Goal: Complete application form

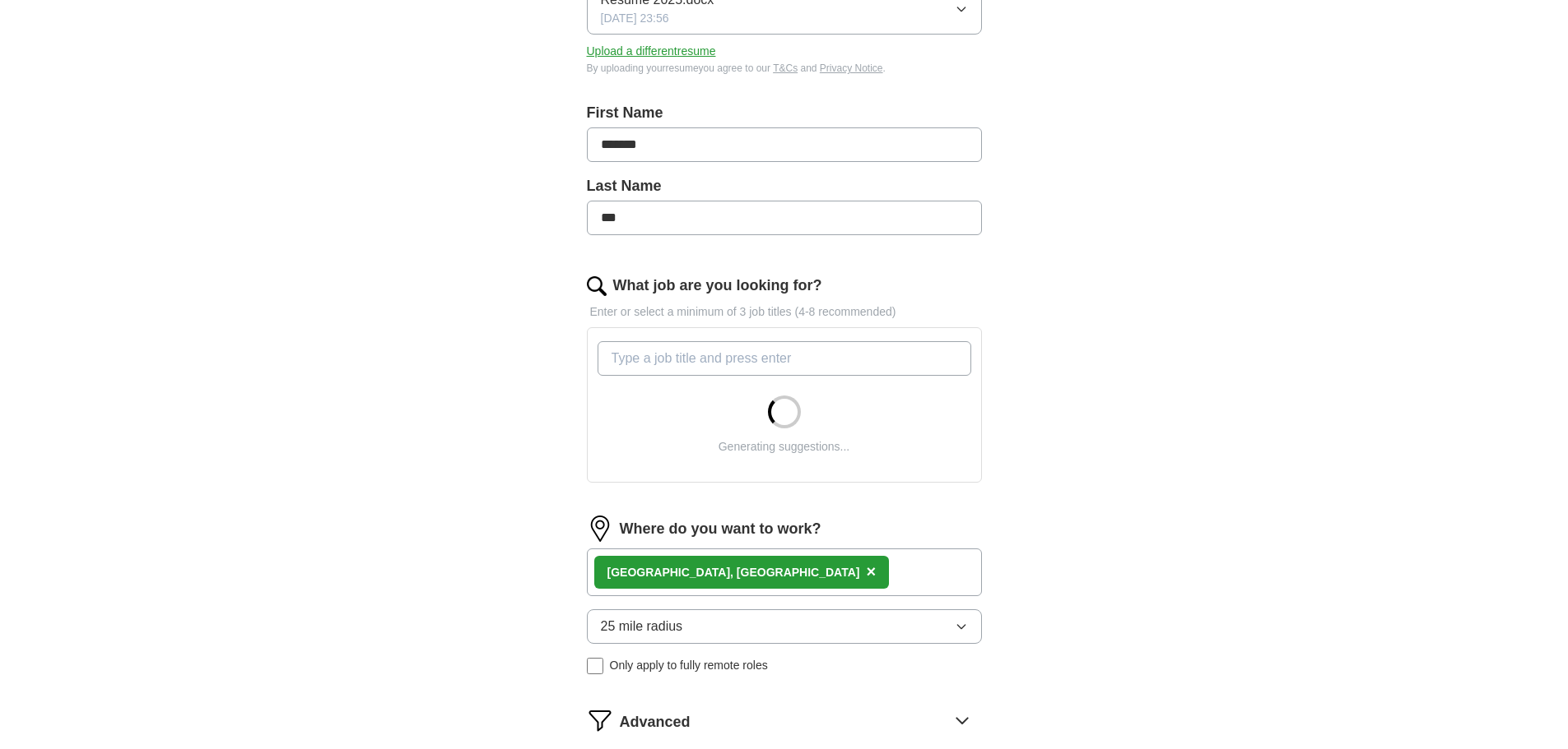
scroll to position [411, 0]
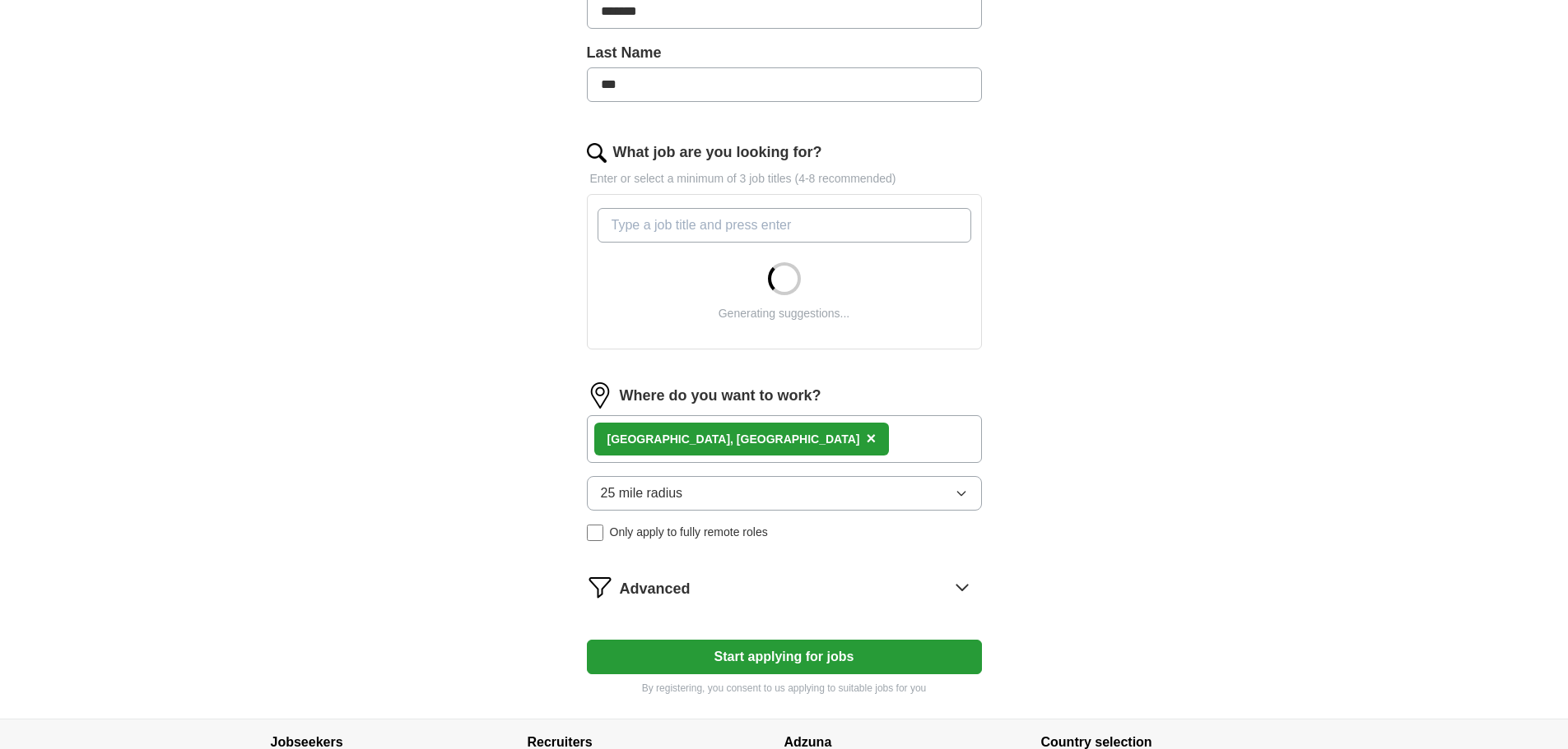
click at [727, 233] on input "What job are you looking for?" at bounding box center [784, 225] width 374 height 35
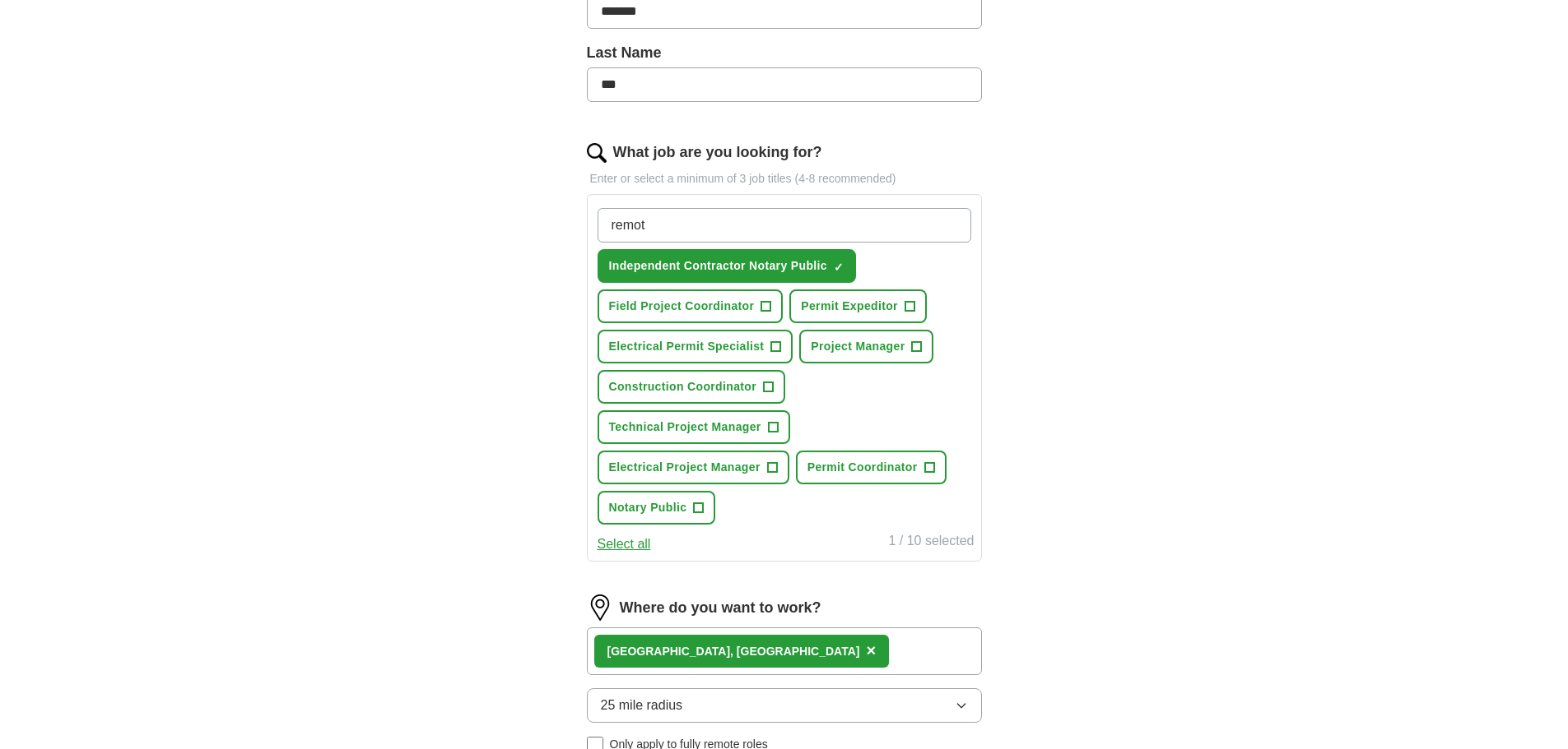
type input "remote"
click at [763, 309] on span "+" at bounding box center [765, 306] width 10 height 13
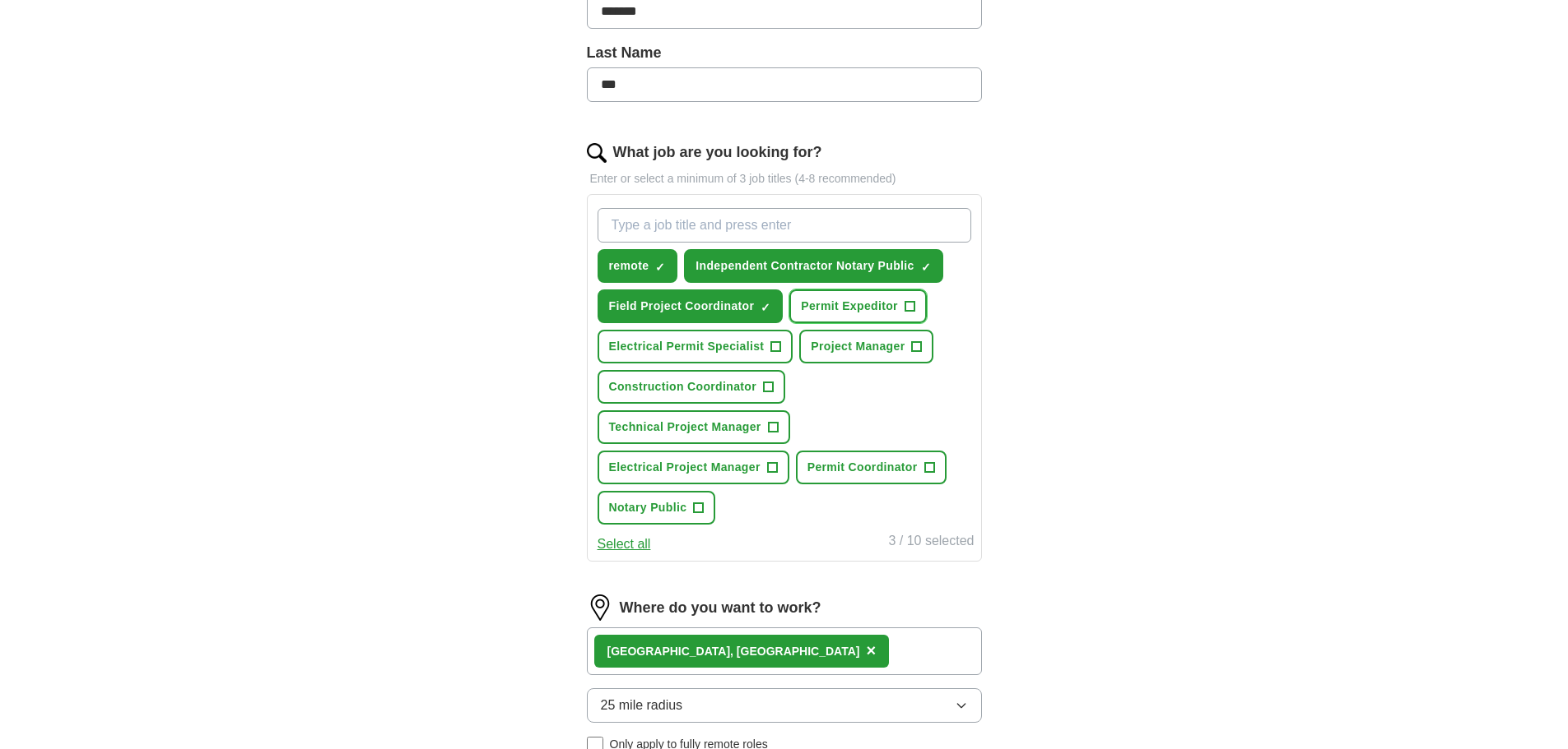
click at [908, 306] on span "+" at bounding box center [908, 306] width 10 height 13
click at [928, 345] on button "Project Manager +" at bounding box center [867, 347] width 135 height 34
click at [772, 352] on span "+" at bounding box center [776, 347] width 10 height 13
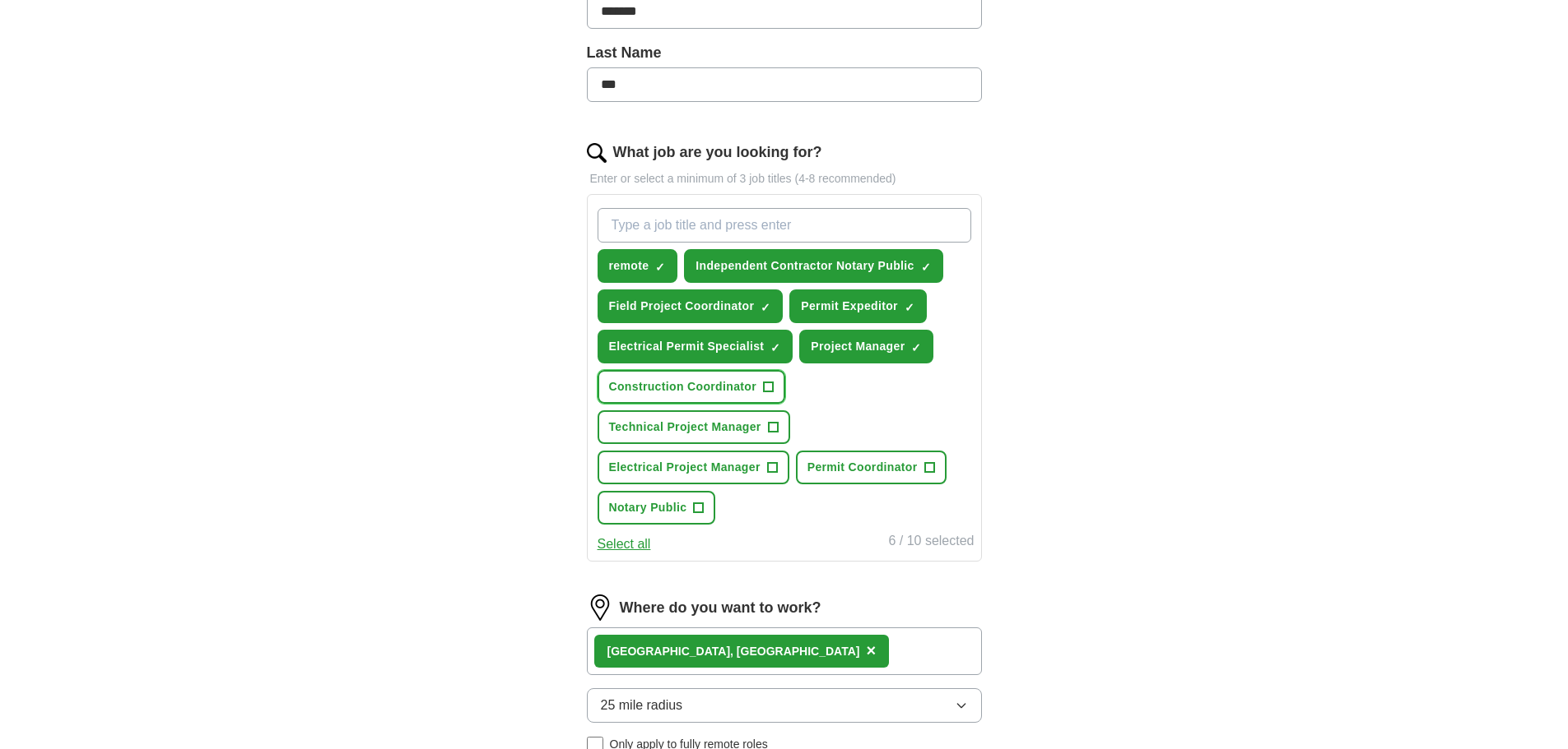
click at [775, 398] on button "Construction Coordinator +" at bounding box center [692, 387] width 189 height 34
click at [770, 453] on button "Electrical Project Manager +" at bounding box center [694, 467] width 192 height 34
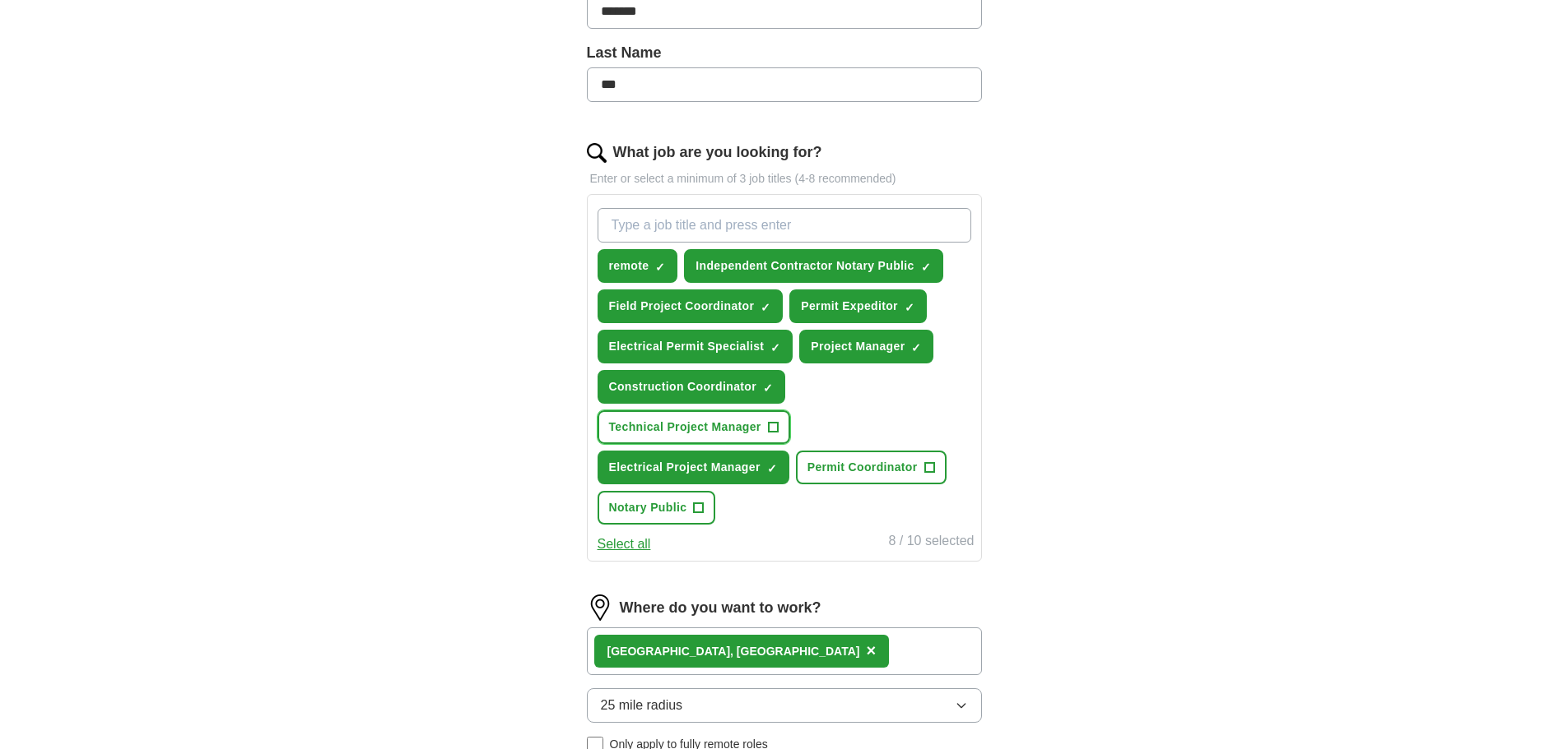
click at [771, 434] on span "+" at bounding box center [772, 427] width 10 height 13
click at [925, 474] on span "+" at bounding box center [929, 468] width 10 height 13
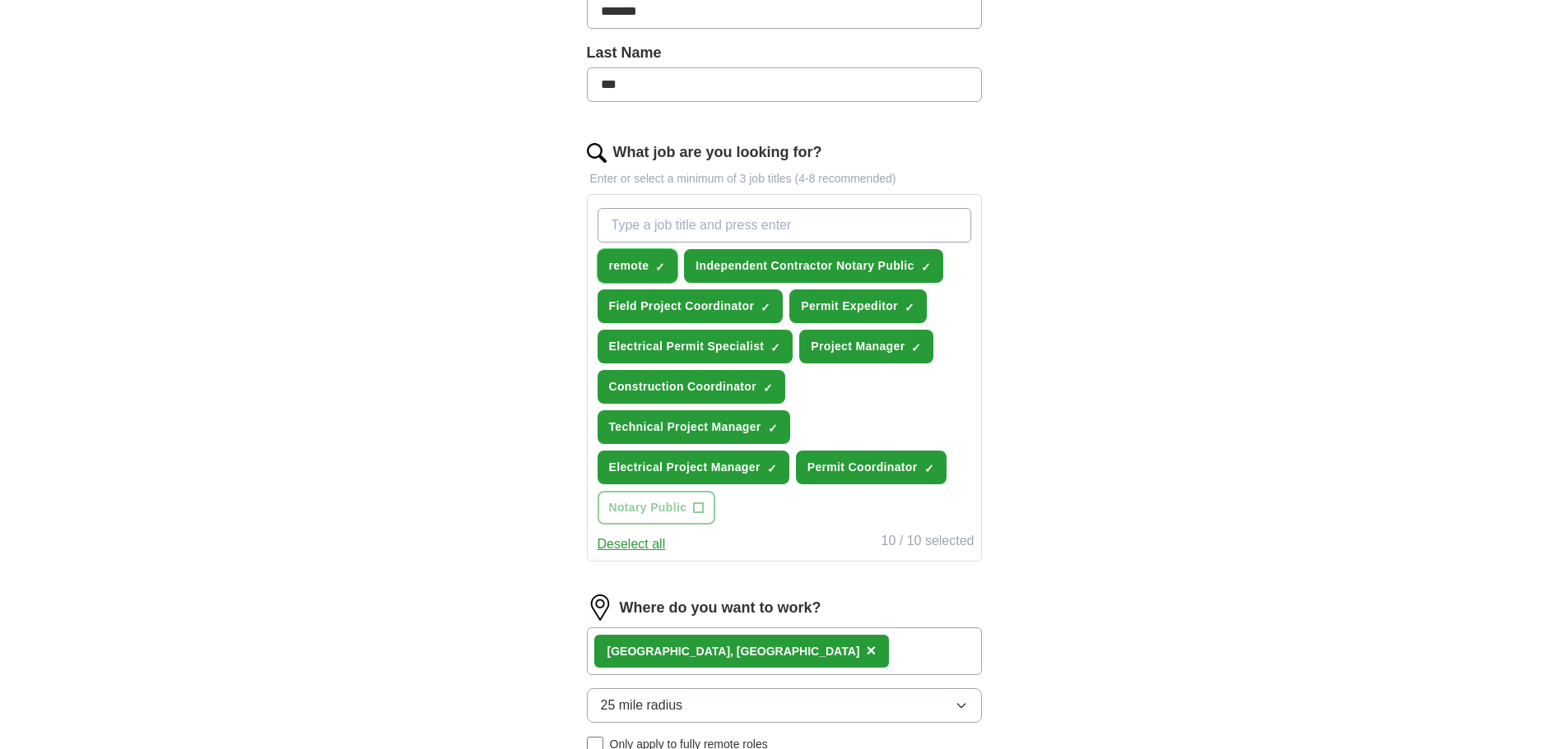
click at [643, 258] on span "remote" at bounding box center [629, 266] width 40 height 17
click at [675, 514] on span "Notary Public" at bounding box center [647, 508] width 78 height 17
click at [683, 428] on span "Technical Project Manager" at bounding box center [685, 428] width 152 height 17
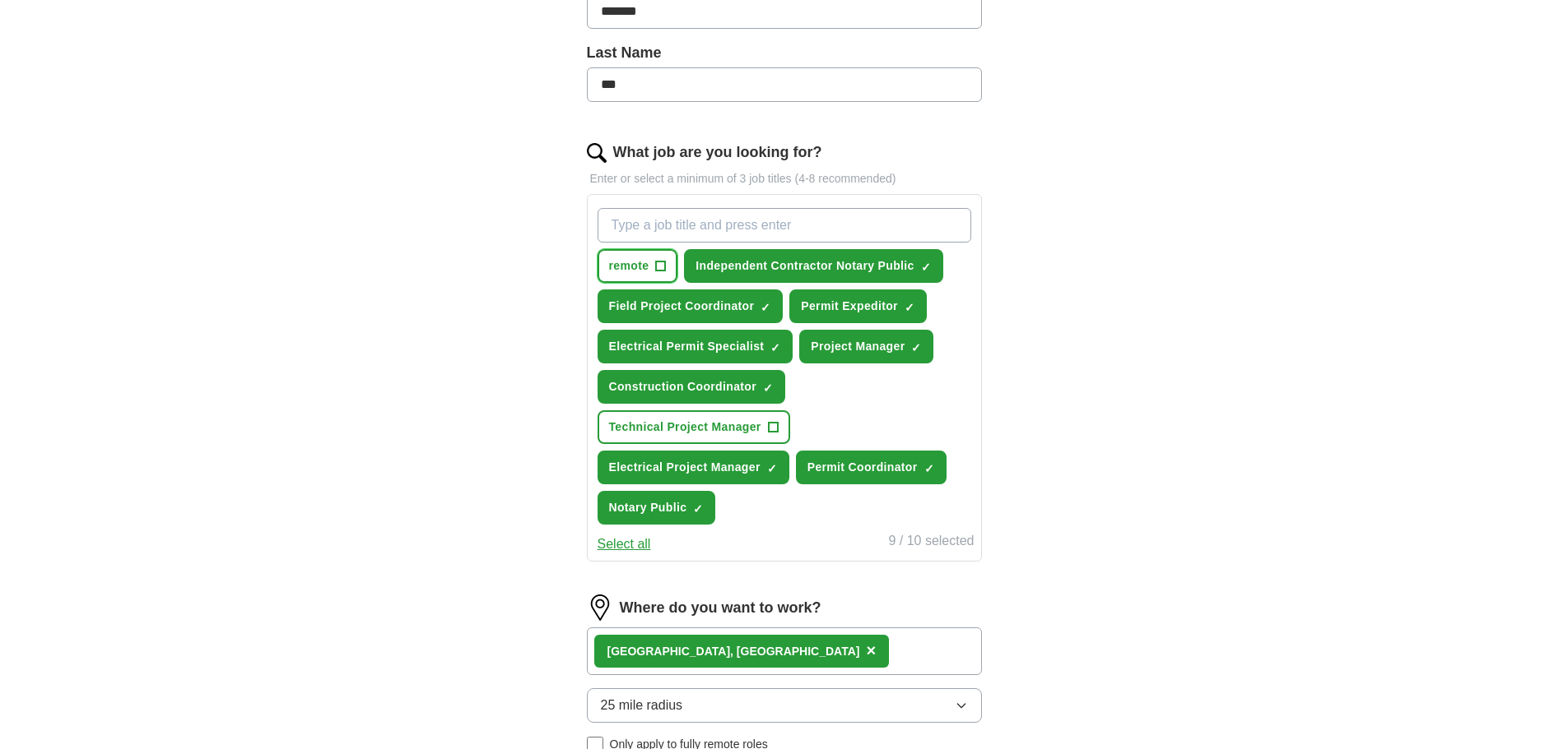
click at [646, 257] on button "remote +" at bounding box center [638, 265] width 80 height 34
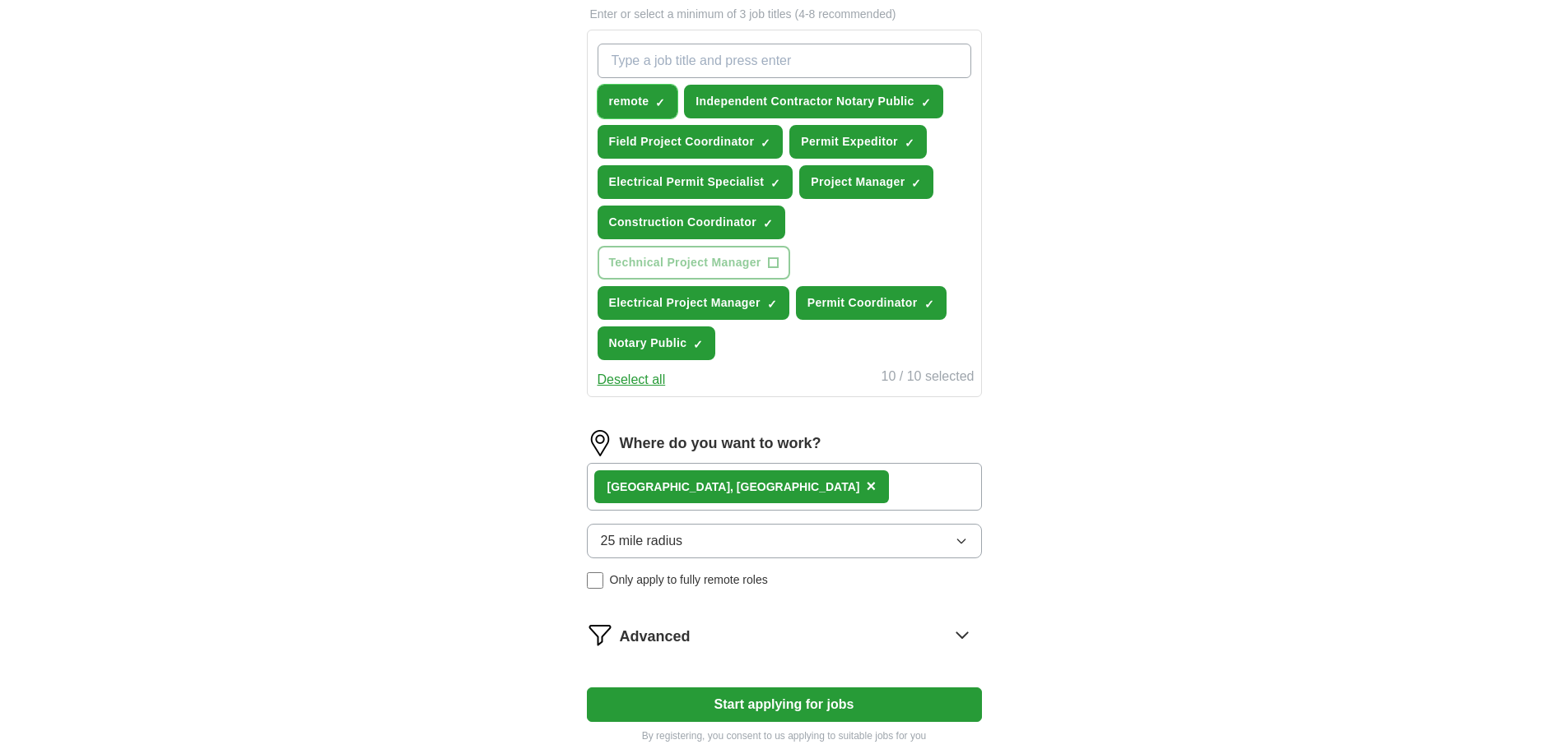
scroll to position [658, 0]
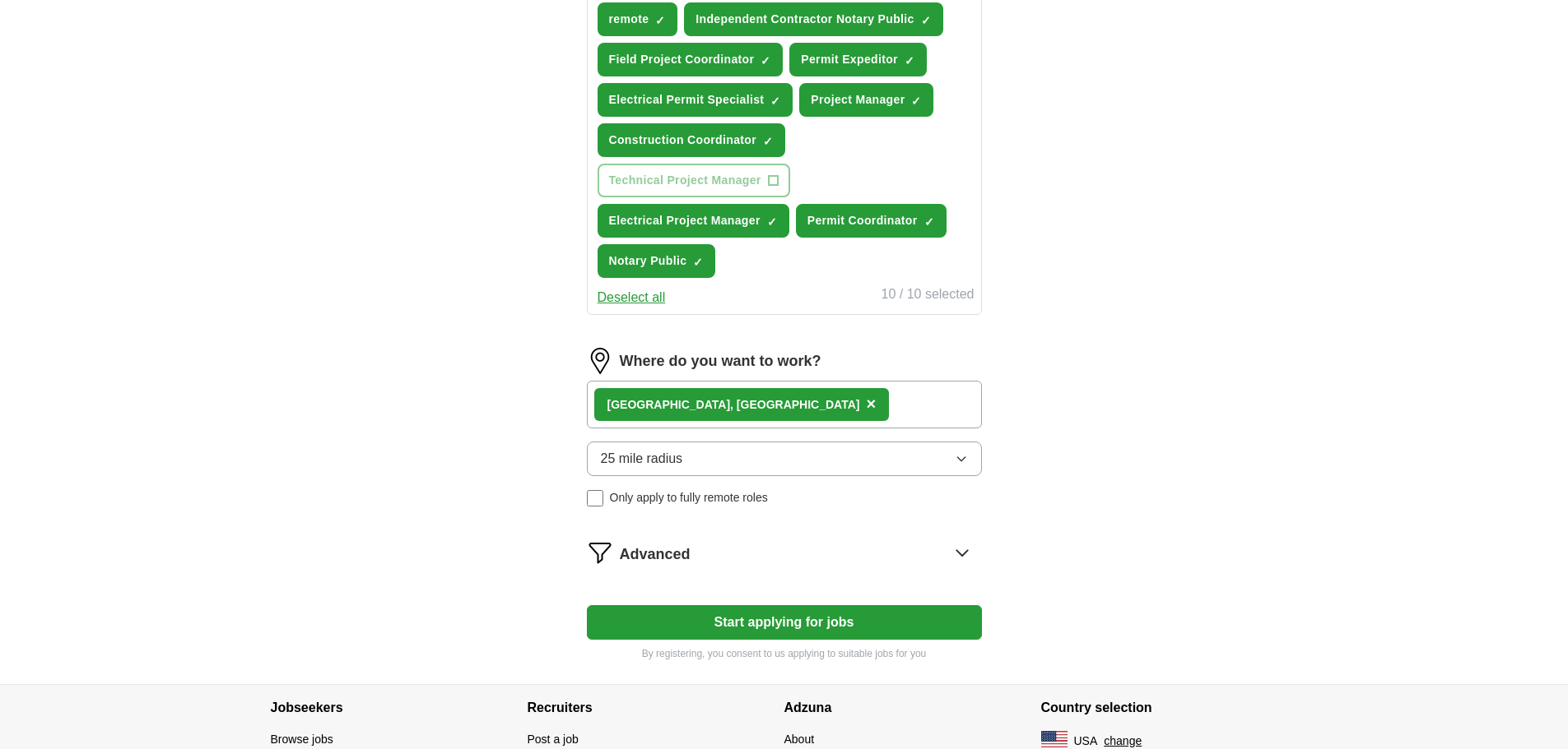
click at [694, 474] on button "25 mile radius" at bounding box center [784, 459] width 395 height 35
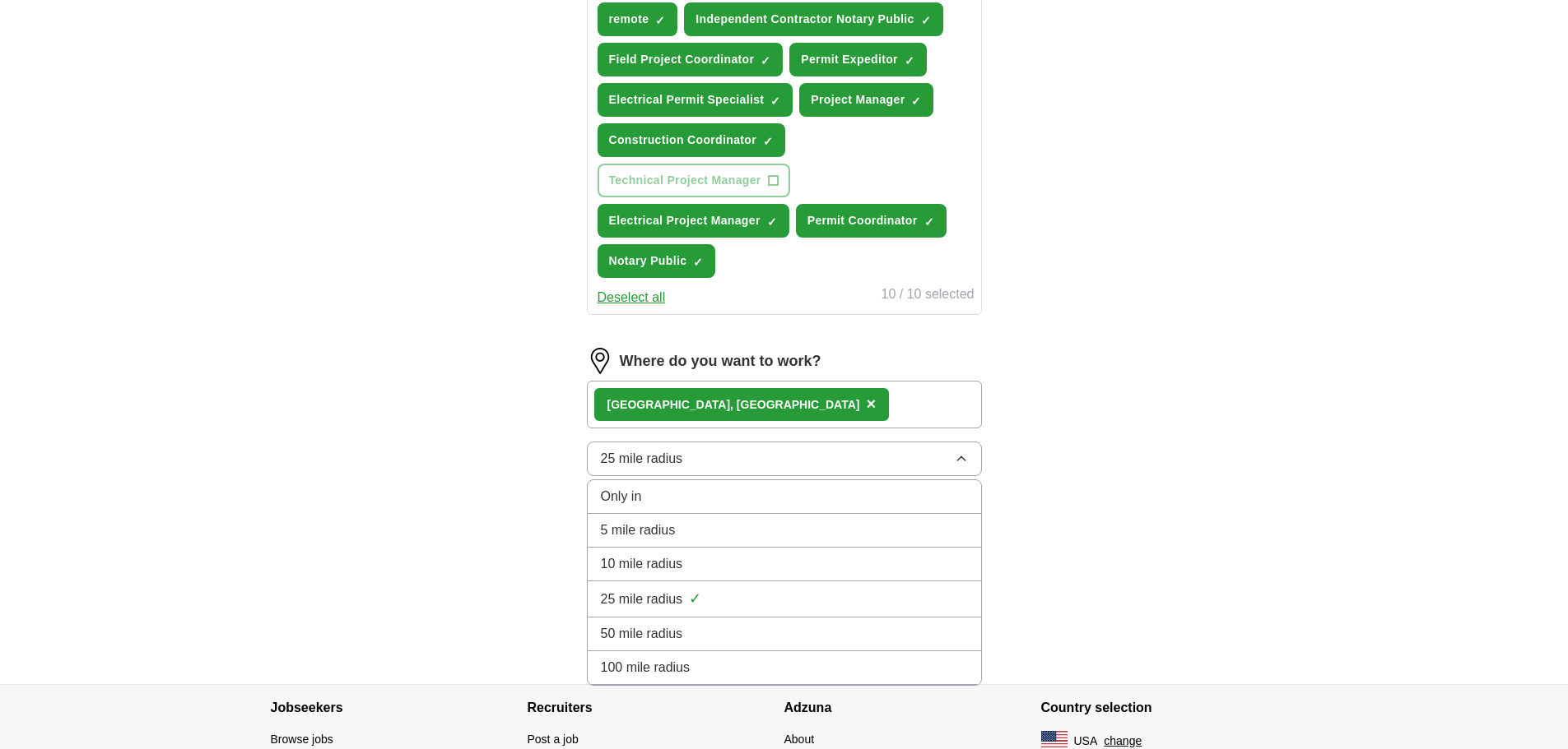
click at [680, 564] on span "10 mile radius" at bounding box center [642, 564] width 82 height 20
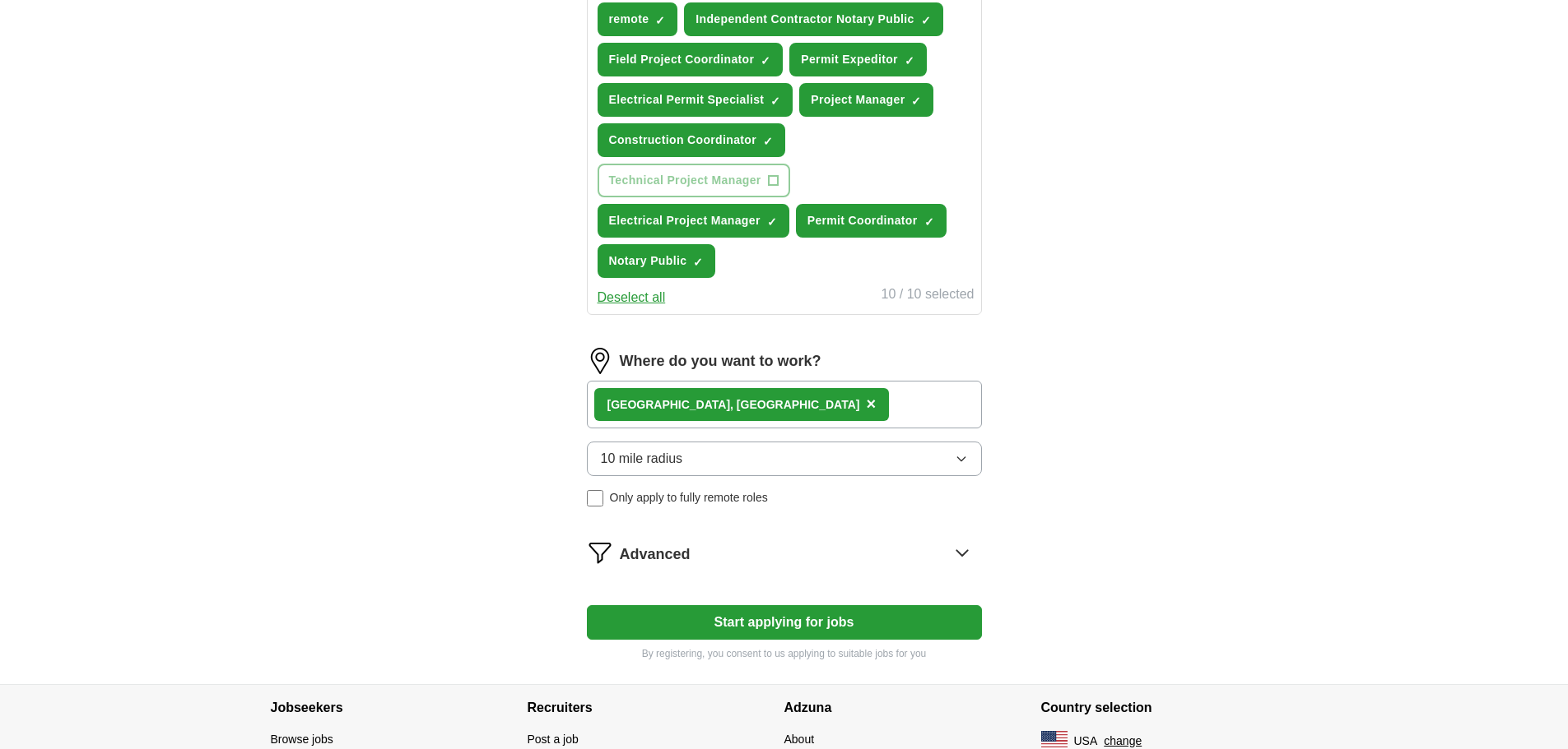
click at [754, 630] on button "Start applying for jobs" at bounding box center [784, 622] width 395 height 35
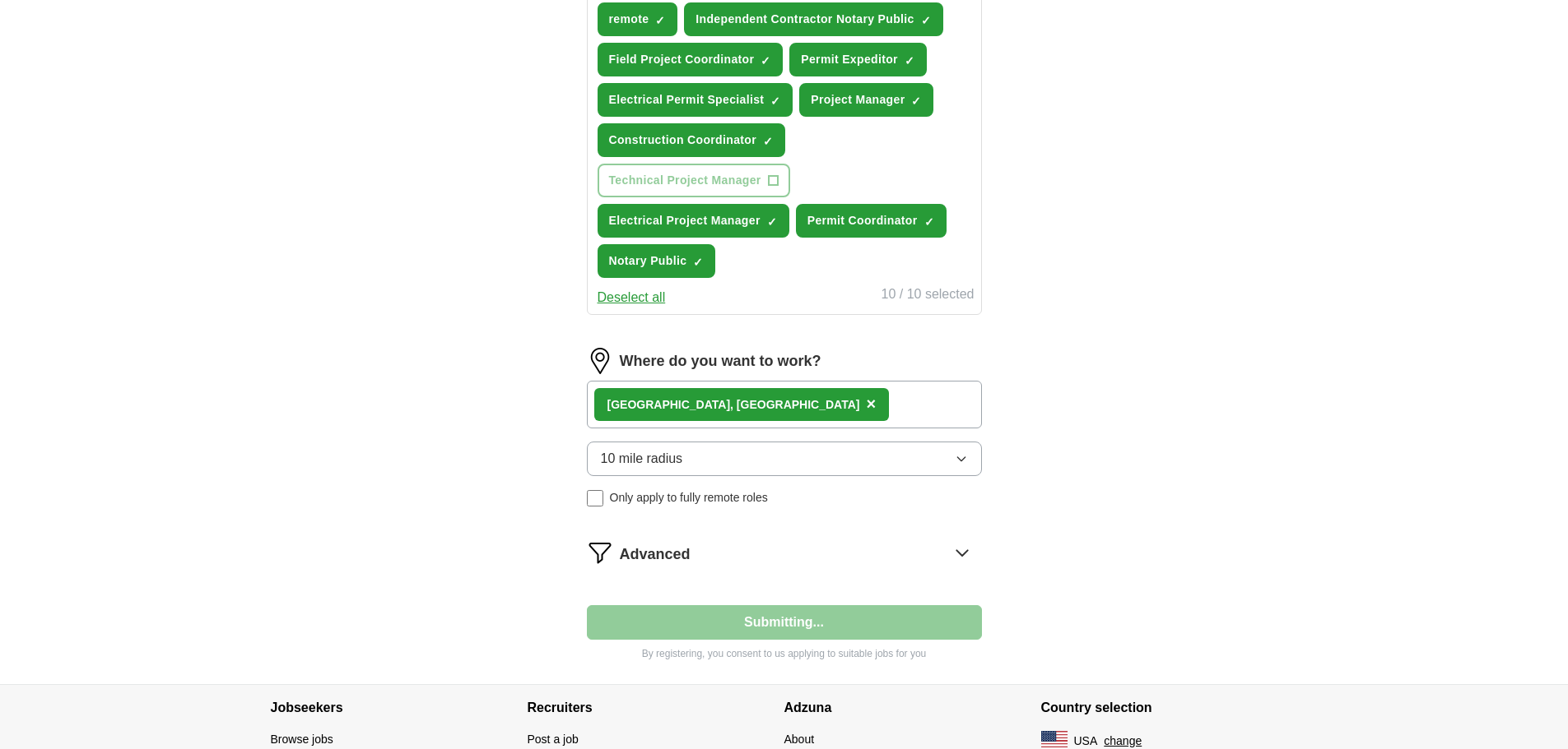
select select "**"
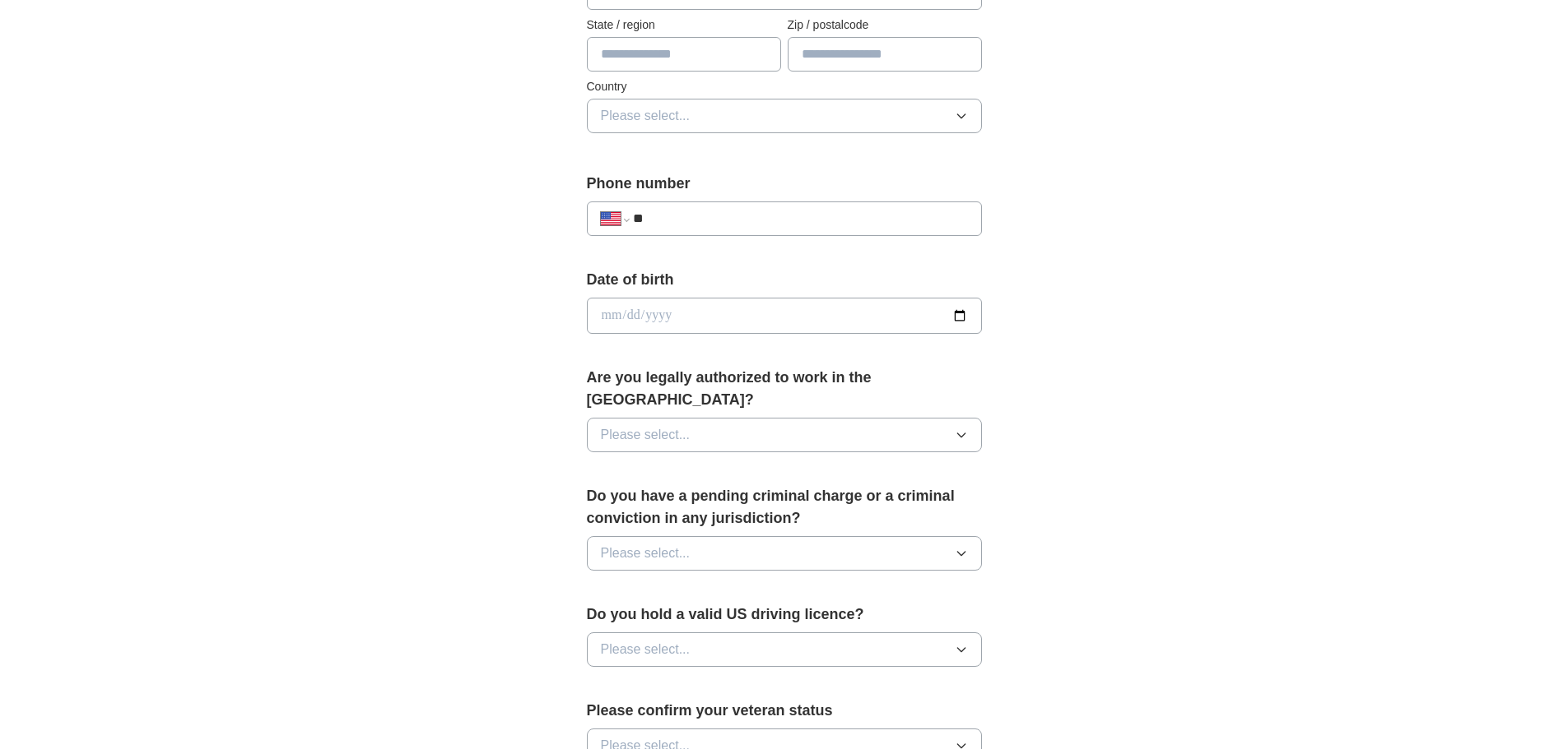
scroll to position [329, 0]
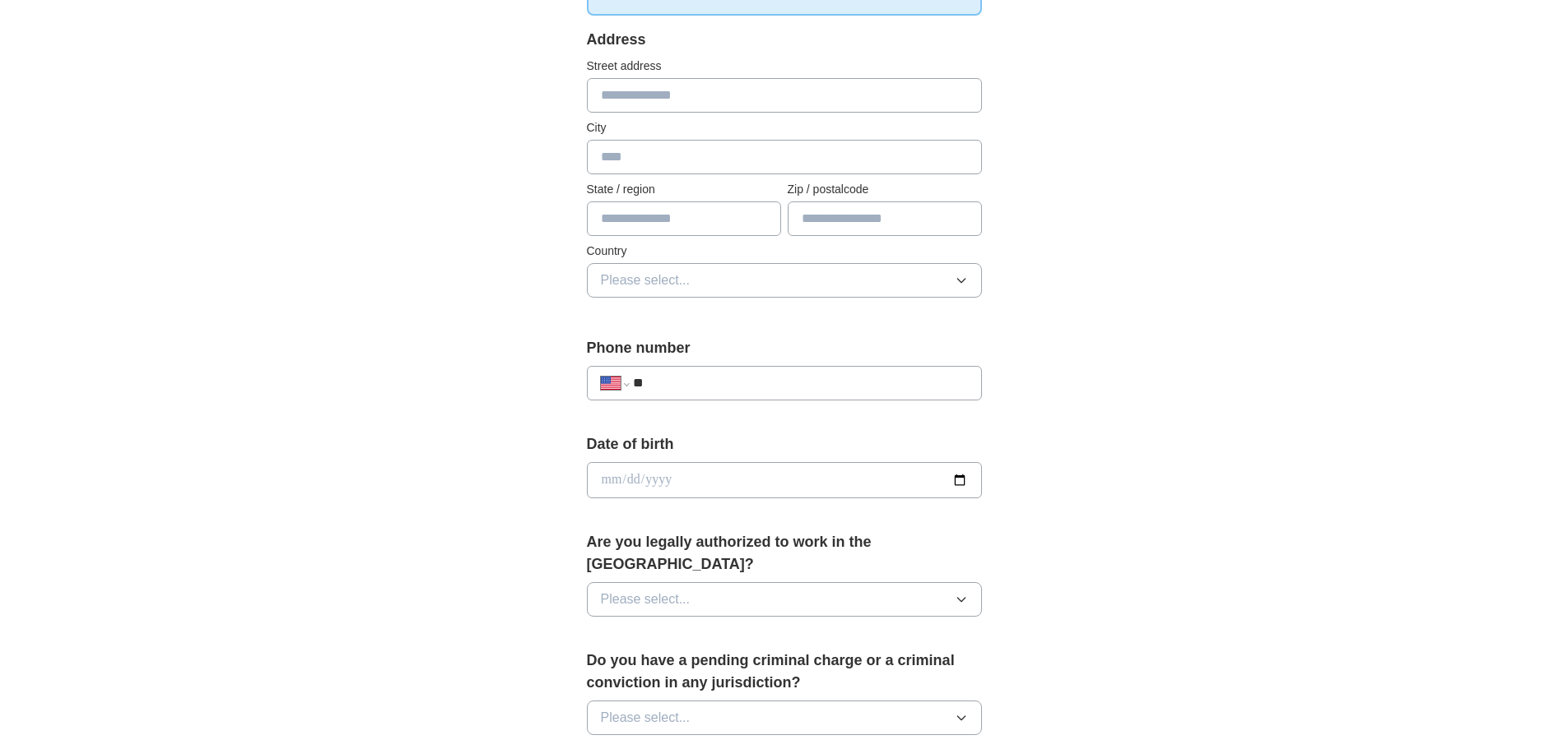
click at [667, 100] on input "text" at bounding box center [784, 95] width 395 height 35
type input "**********"
type input "**"
type input "*****"
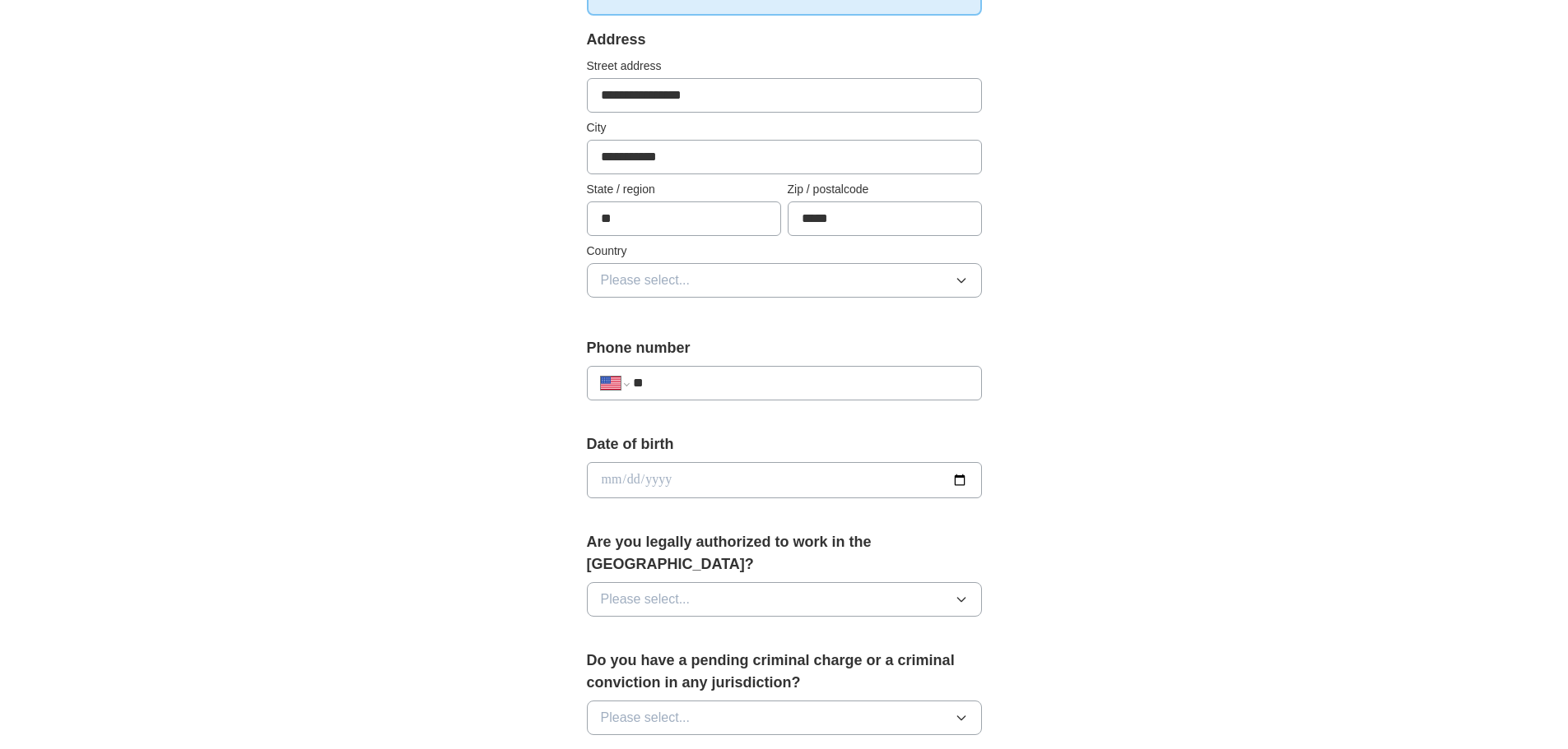
click at [658, 279] on span "Please select..." at bounding box center [646, 280] width 90 height 20
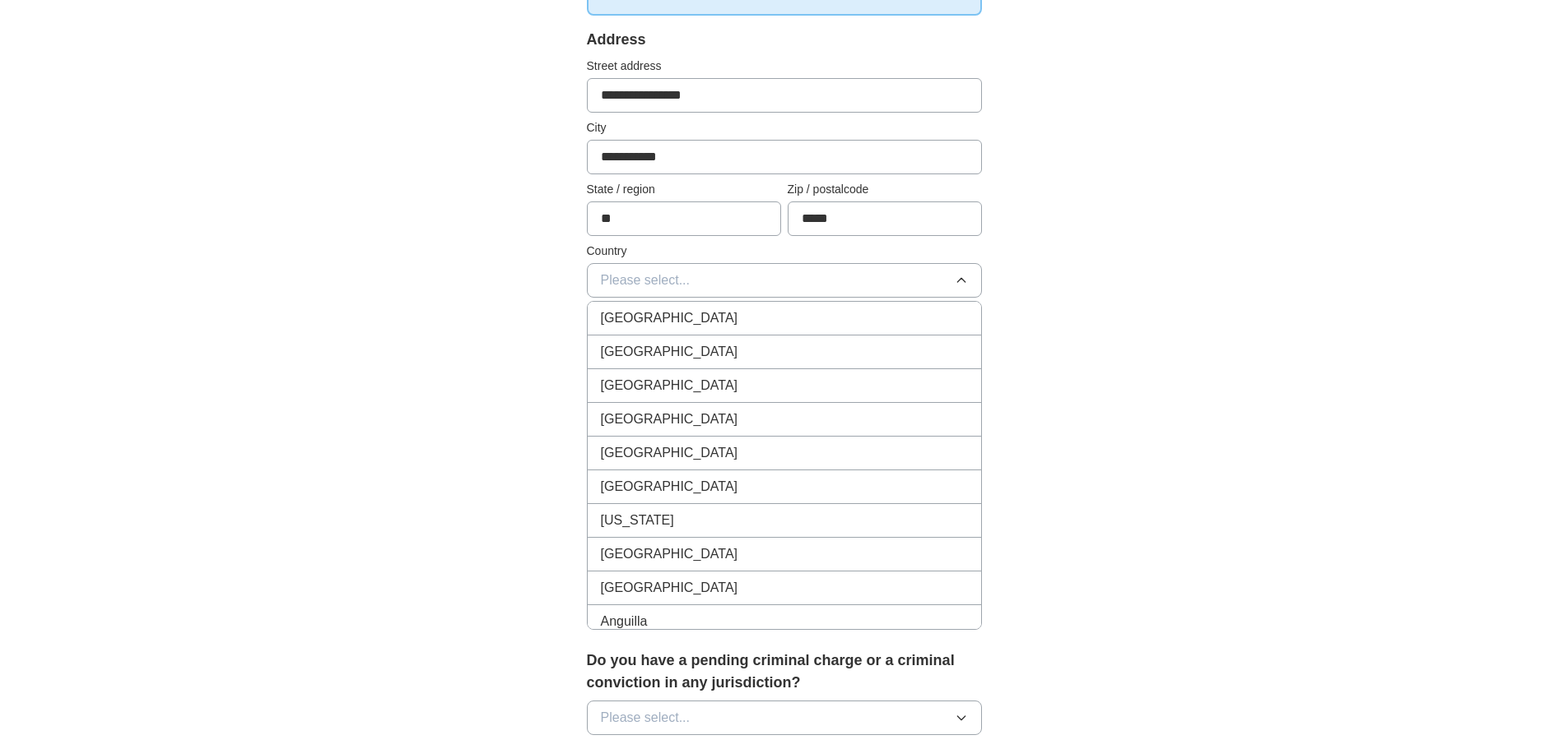
click at [677, 349] on span "United States" at bounding box center [669, 352] width 137 height 20
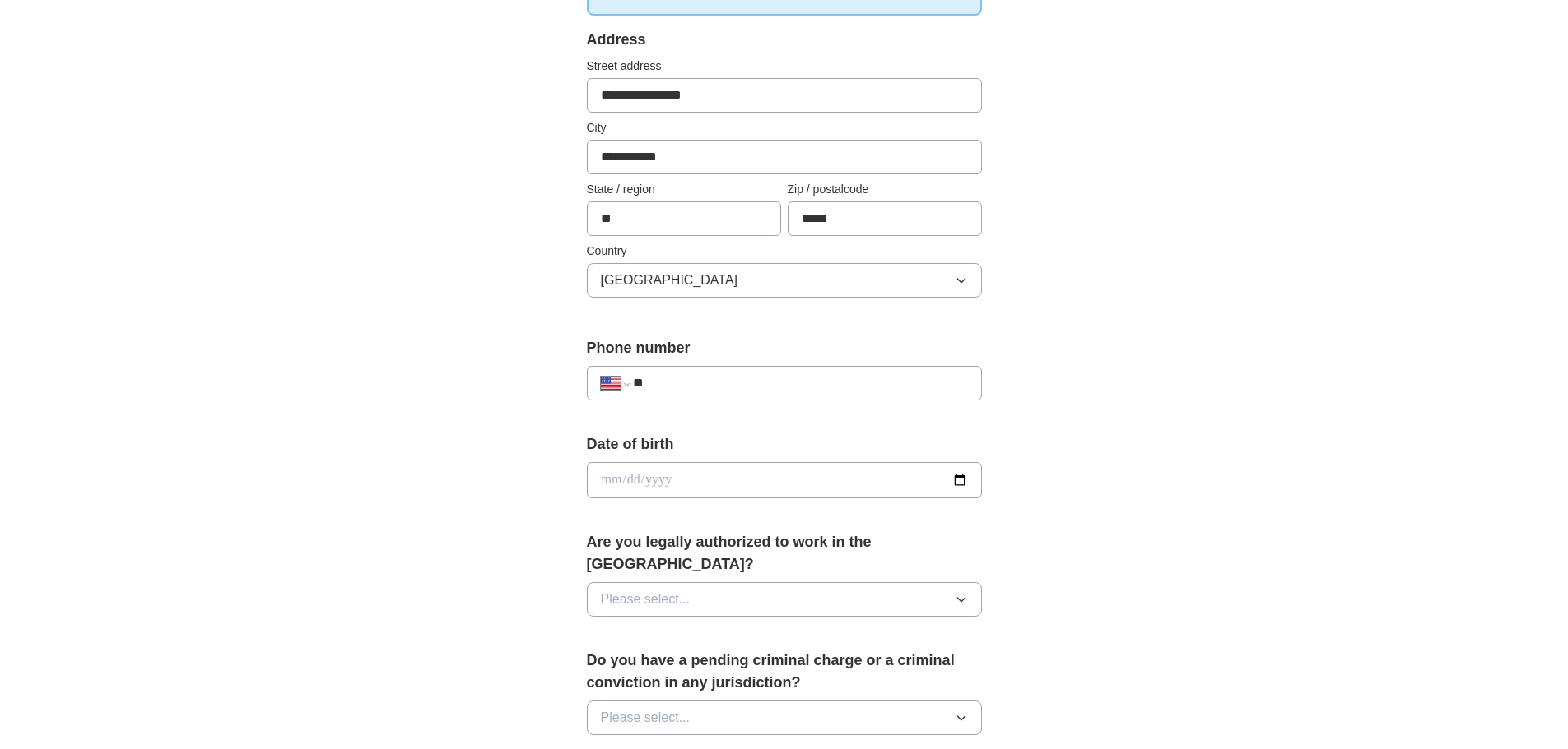
click at [489, 354] on div "**********" at bounding box center [784, 471] width 1053 height 1498
click at [709, 376] on input "**" at bounding box center [799, 383] width 334 height 20
type input "**********"
click at [860, 489] on input "date" at bounding box center [784, 479] width 395 height 36
type input "**********"
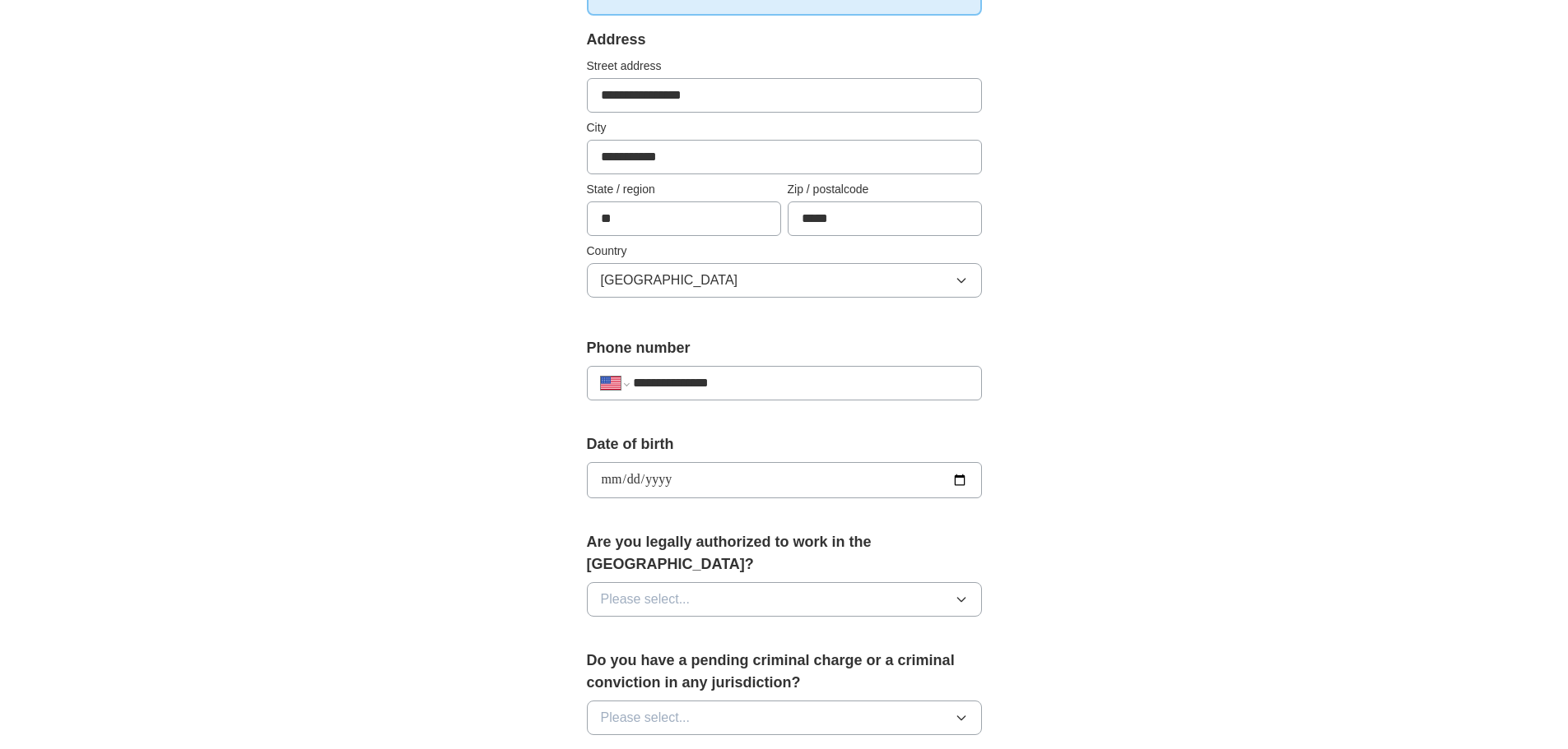
click at [818, 582] on button "Please select..." at bounding box center [784, 600] width 395 height 35
click at [755, 628] on div "Yes" at bounding box center [784, 637] width 367 height 20
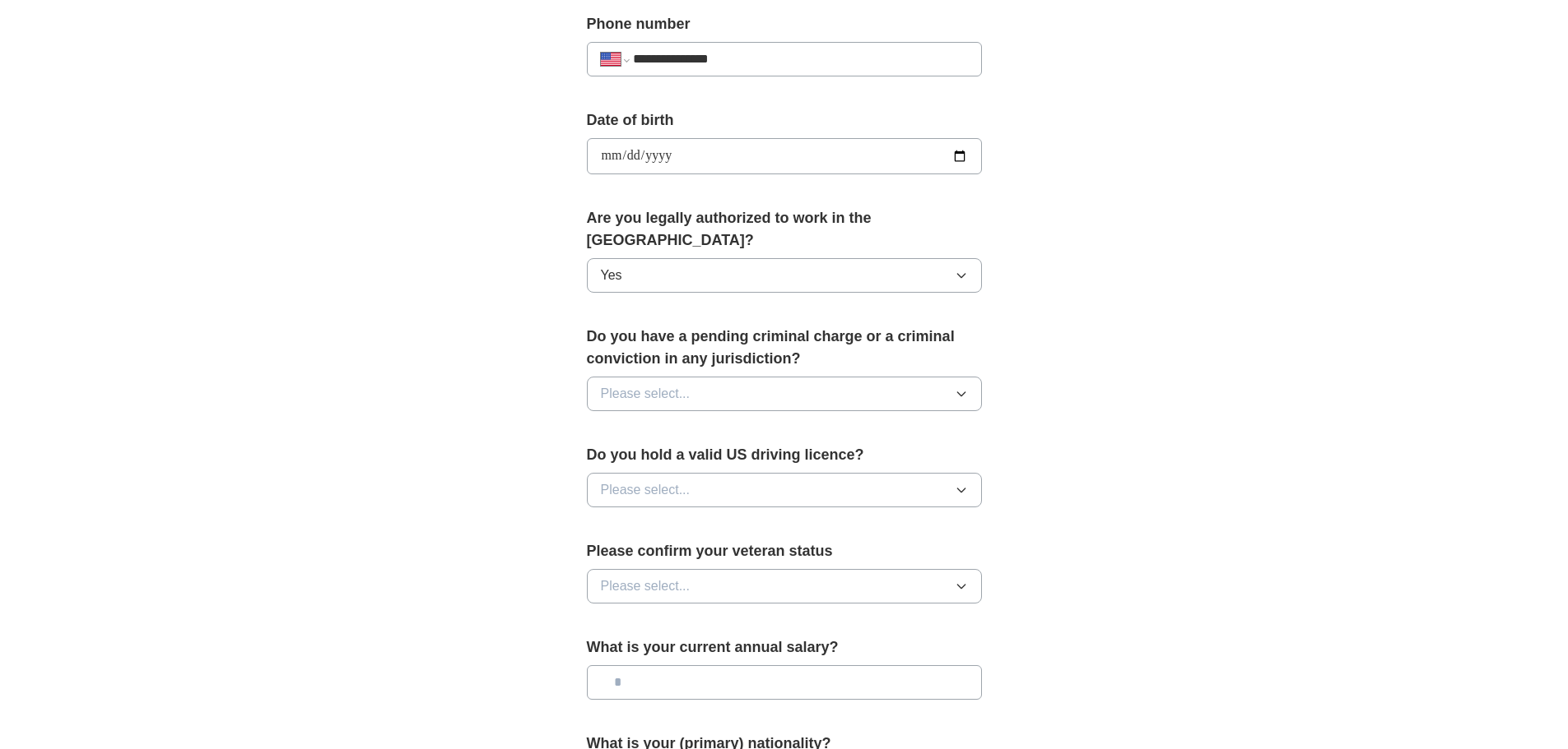
scroll to position [658, 0]
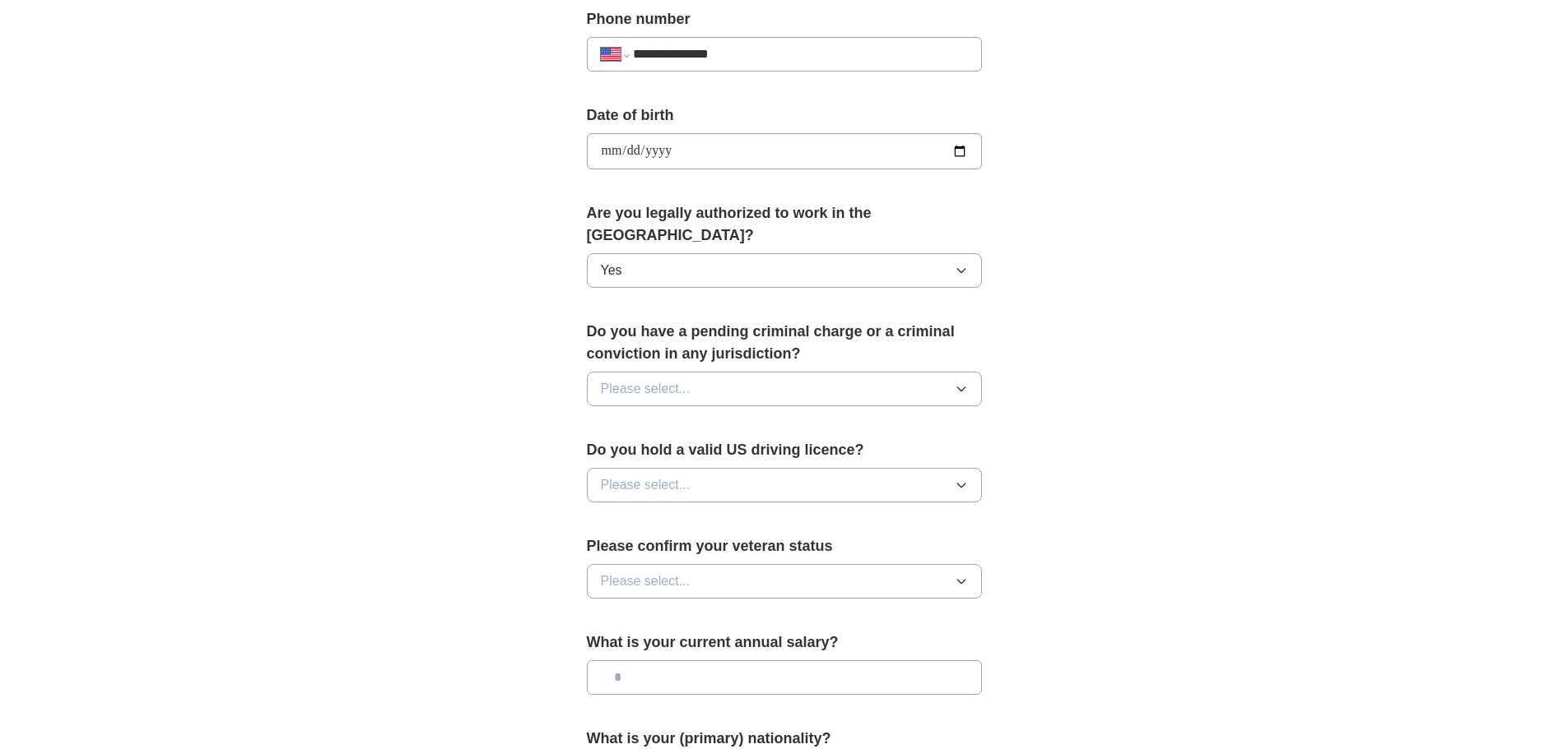
click at [735, 372] on button "Please select..." at bounding box center [784, 389] width 395 height 35
click at [694, 450] on div "No" at bounding box center [784, 460] width 367 height 20
click at [718, 468] on button "Please select..." at bounding box center [784, 485] width 395 height 35
click at [708, 513] on div "Yes" at bounding box center [784, 523] width 367 height 20
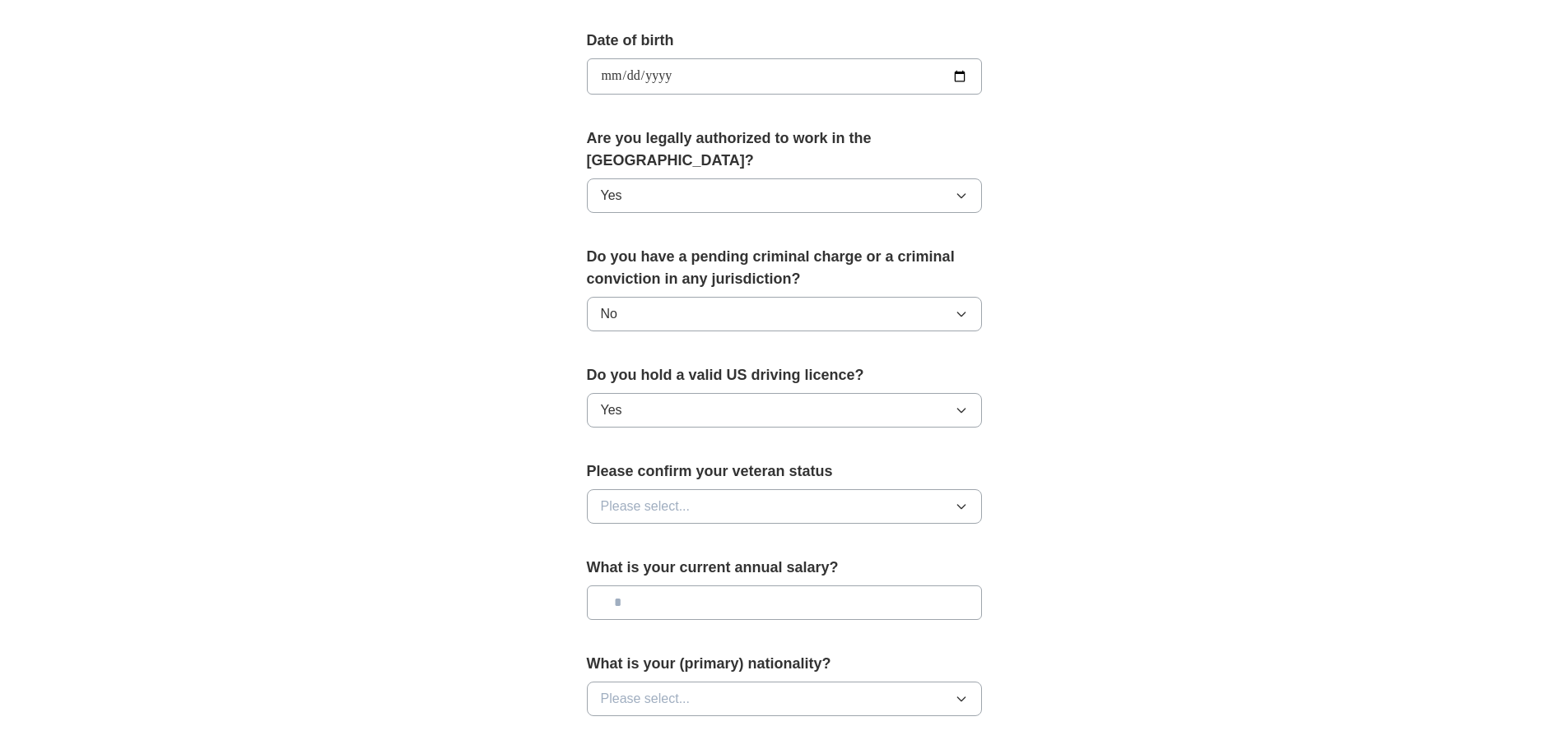
scroll to position [822, 0]
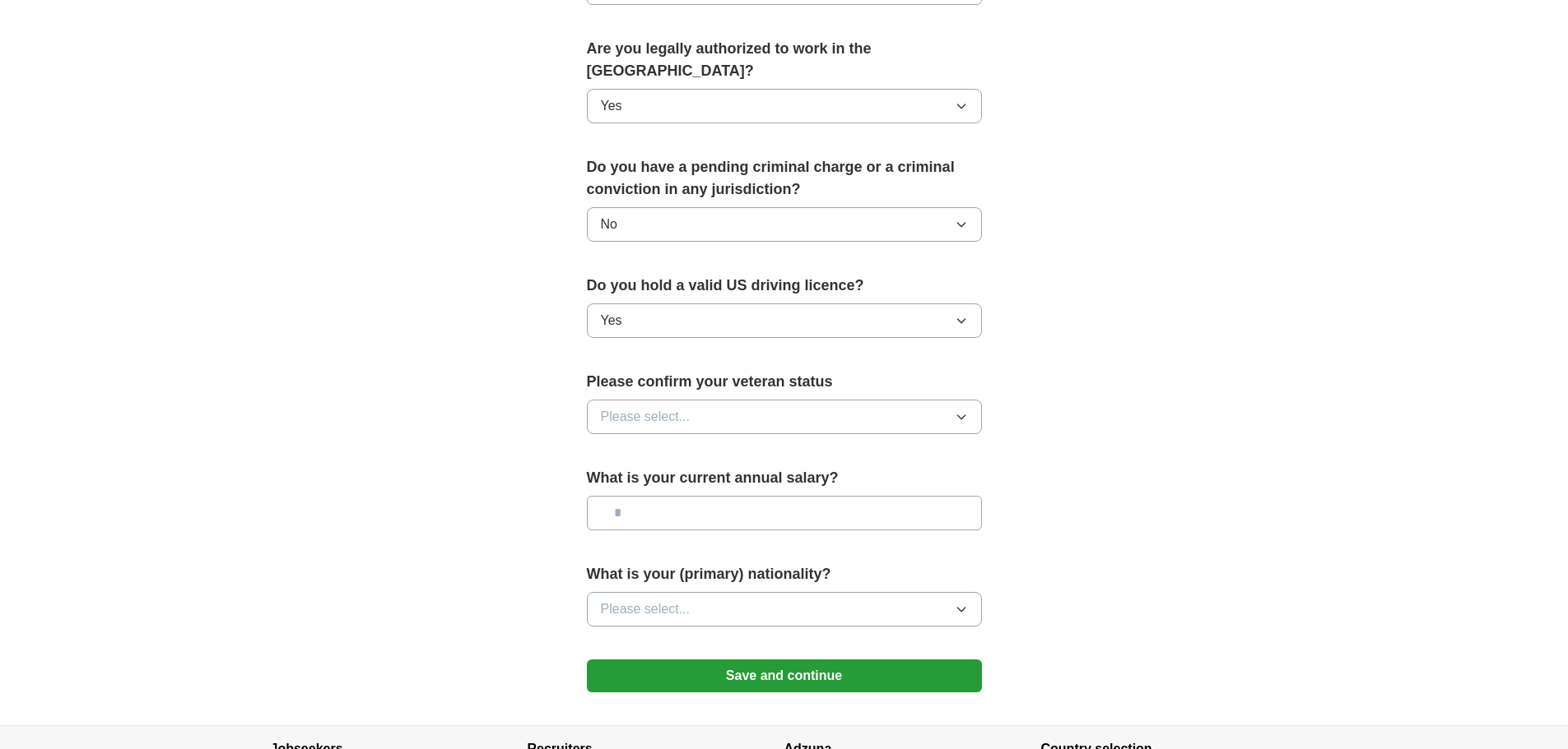
click at [698, 400] on button "Please select..." at bounding box center [784, 417] width 395 height 35
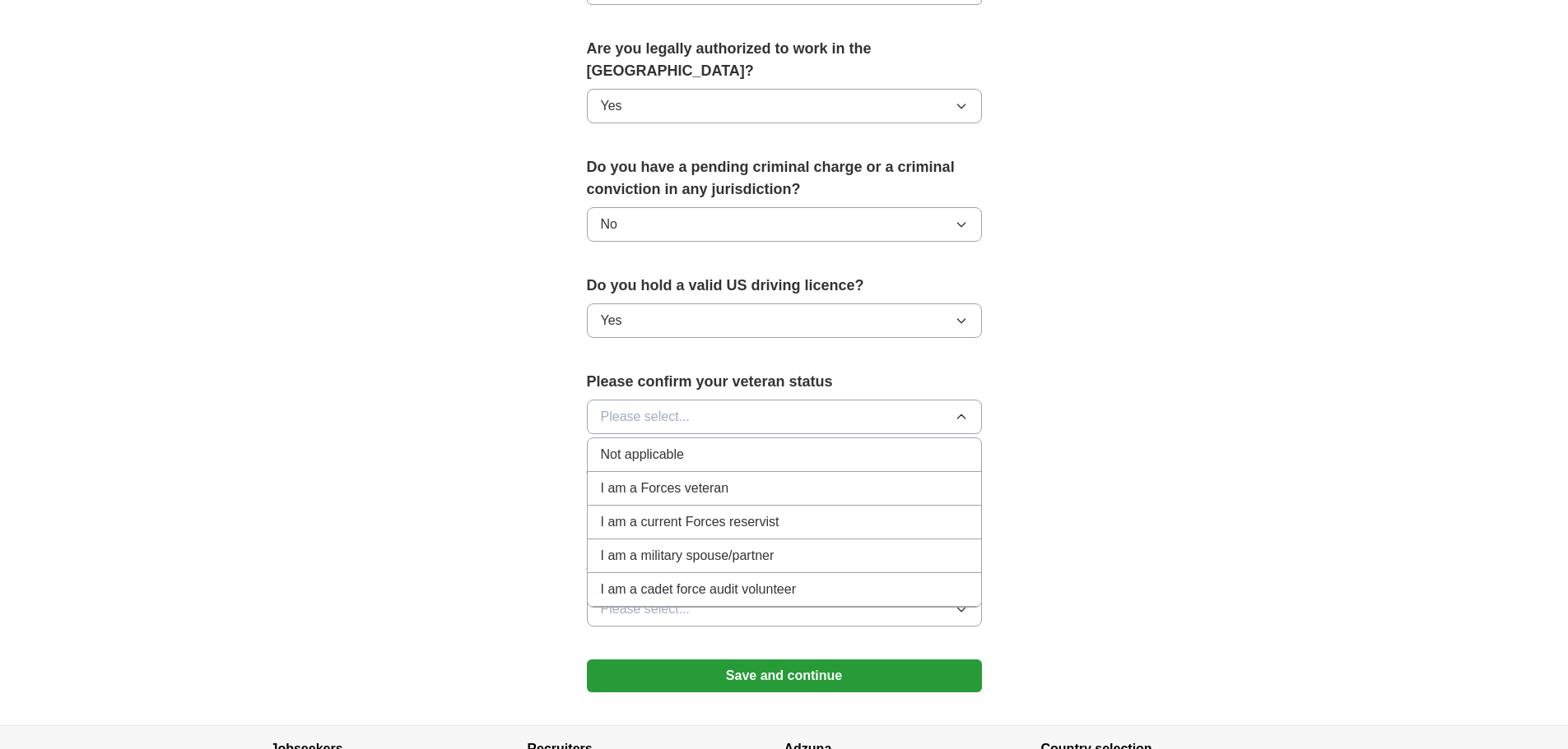
click at [678, 445] on span "Not applicable" at bounding box center [642, 455] width 83 height 20
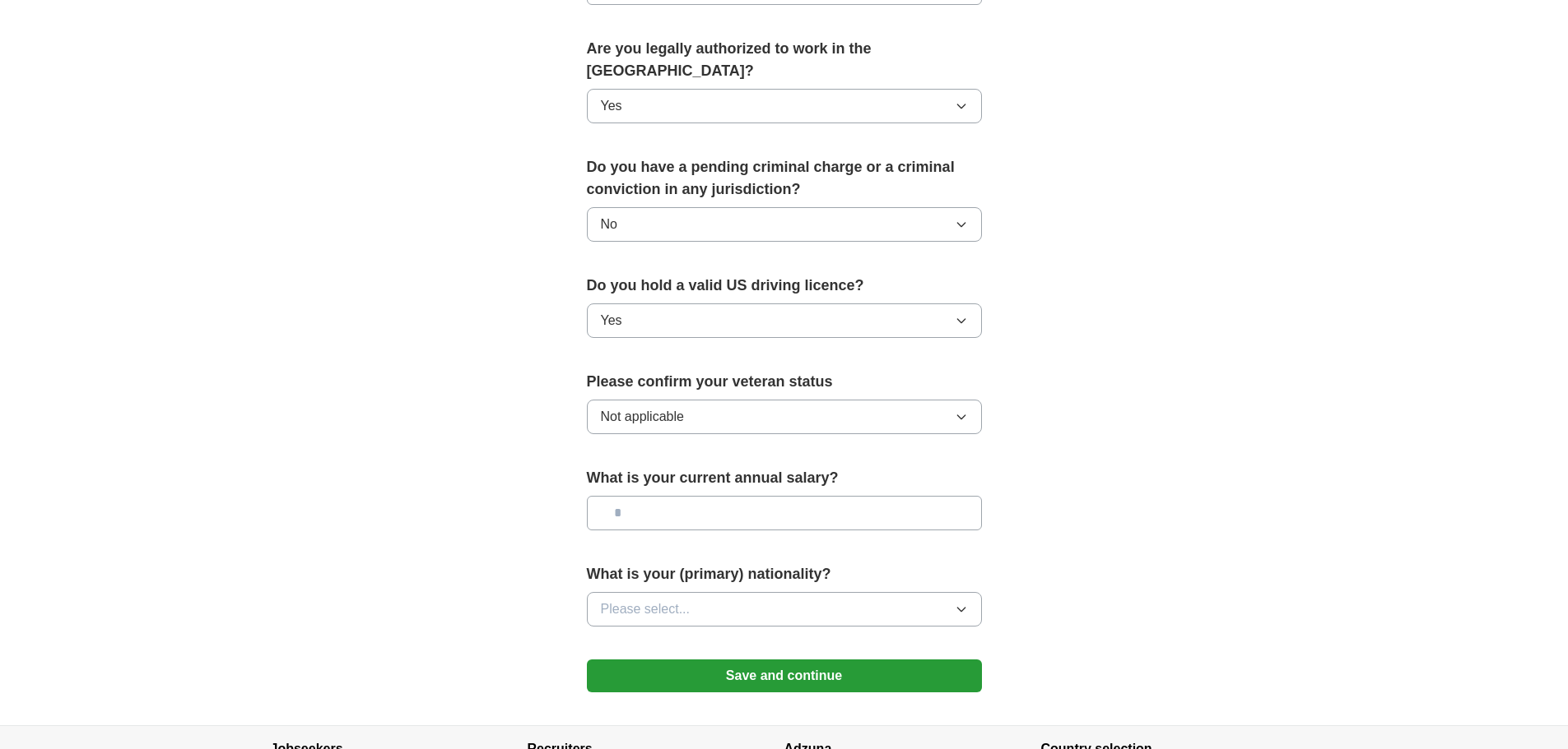
click at [654, 498] on input "text" at bounding box center [784, 513] width 395 height 35
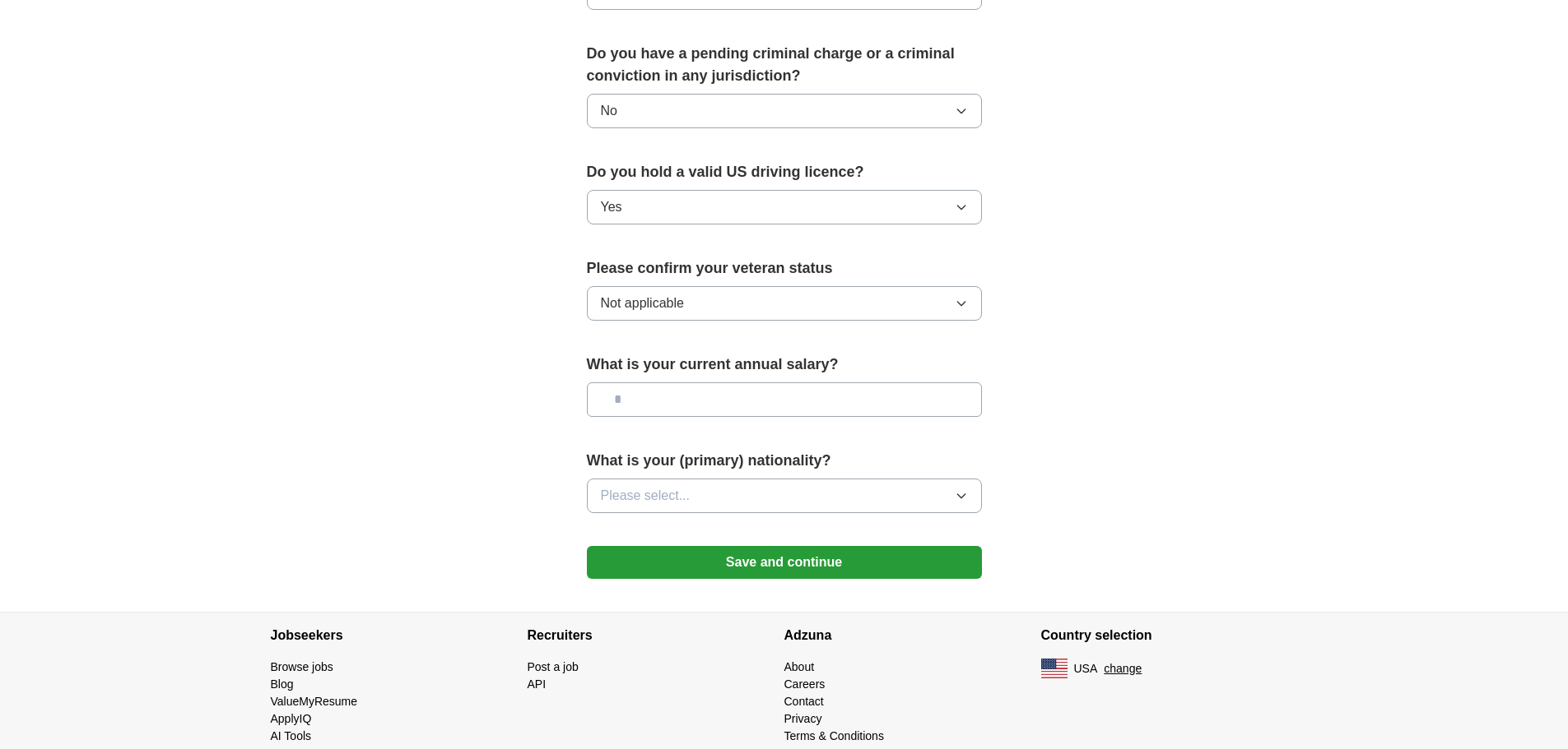
scroll to position [943, 0]
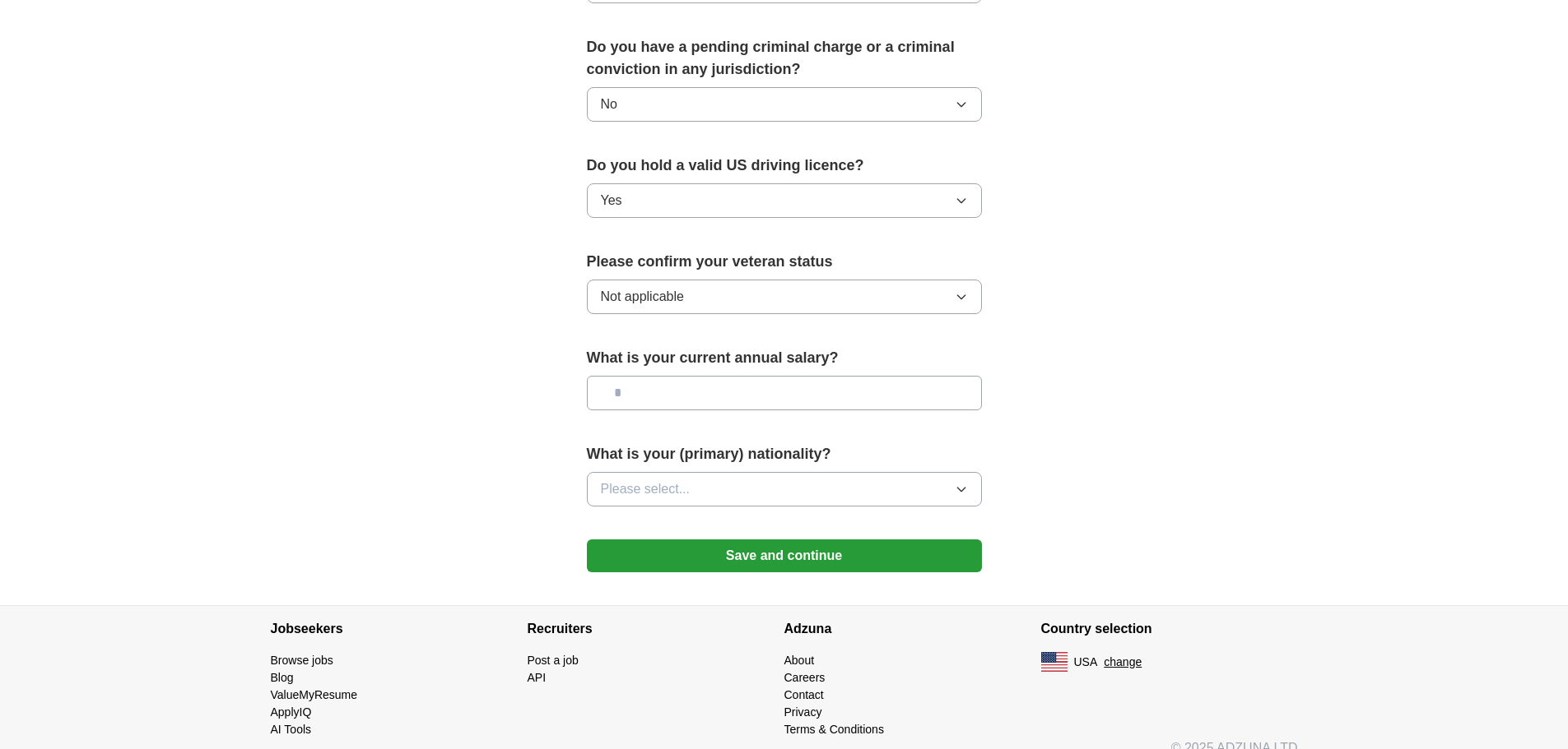
click at [687, 479] on span "Please select..." at bounding box center [646, 489] width 90 height 20
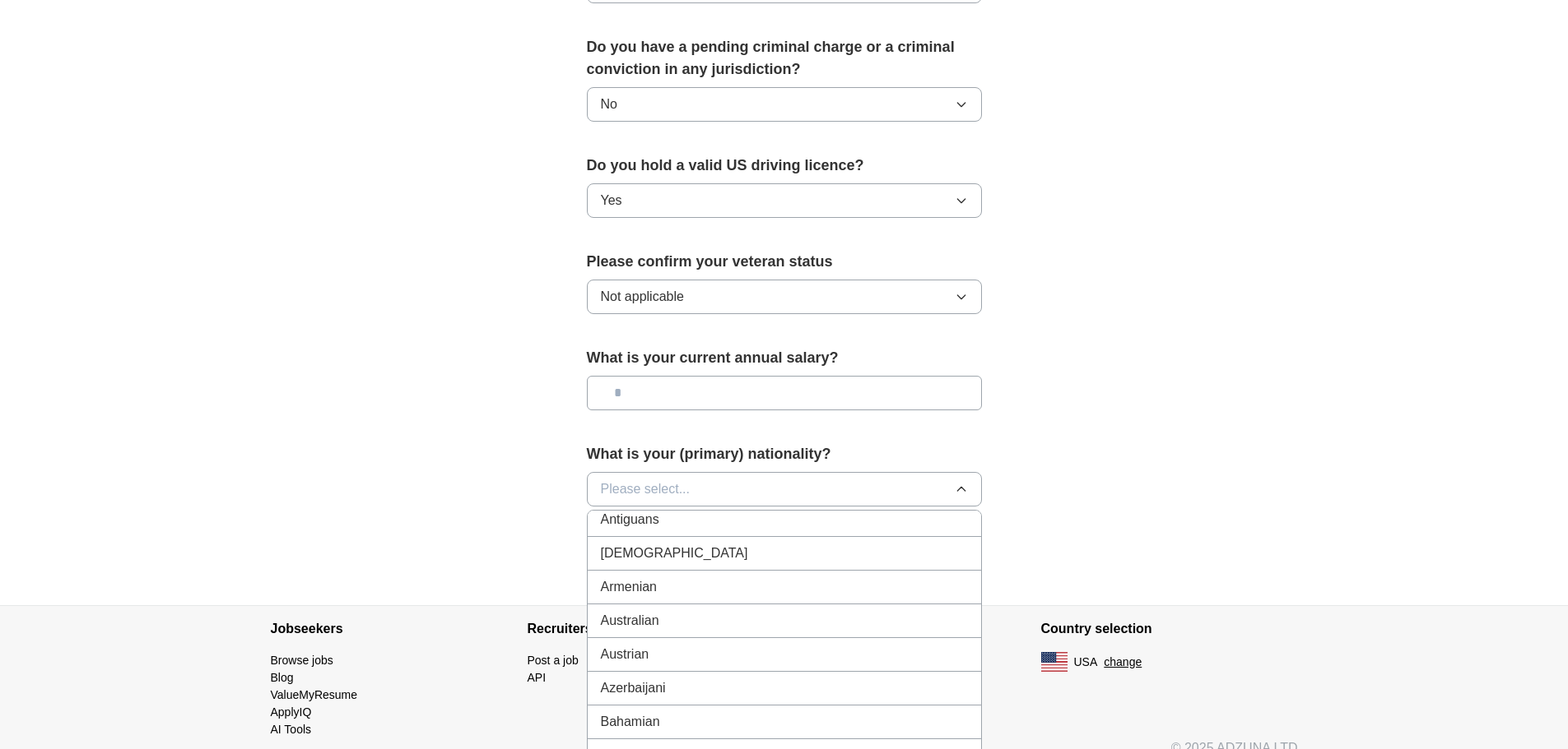
scroll to position [0, 0]
click at [668, 518] on div "American" at bounding box center [784, 527] width 367 height 20
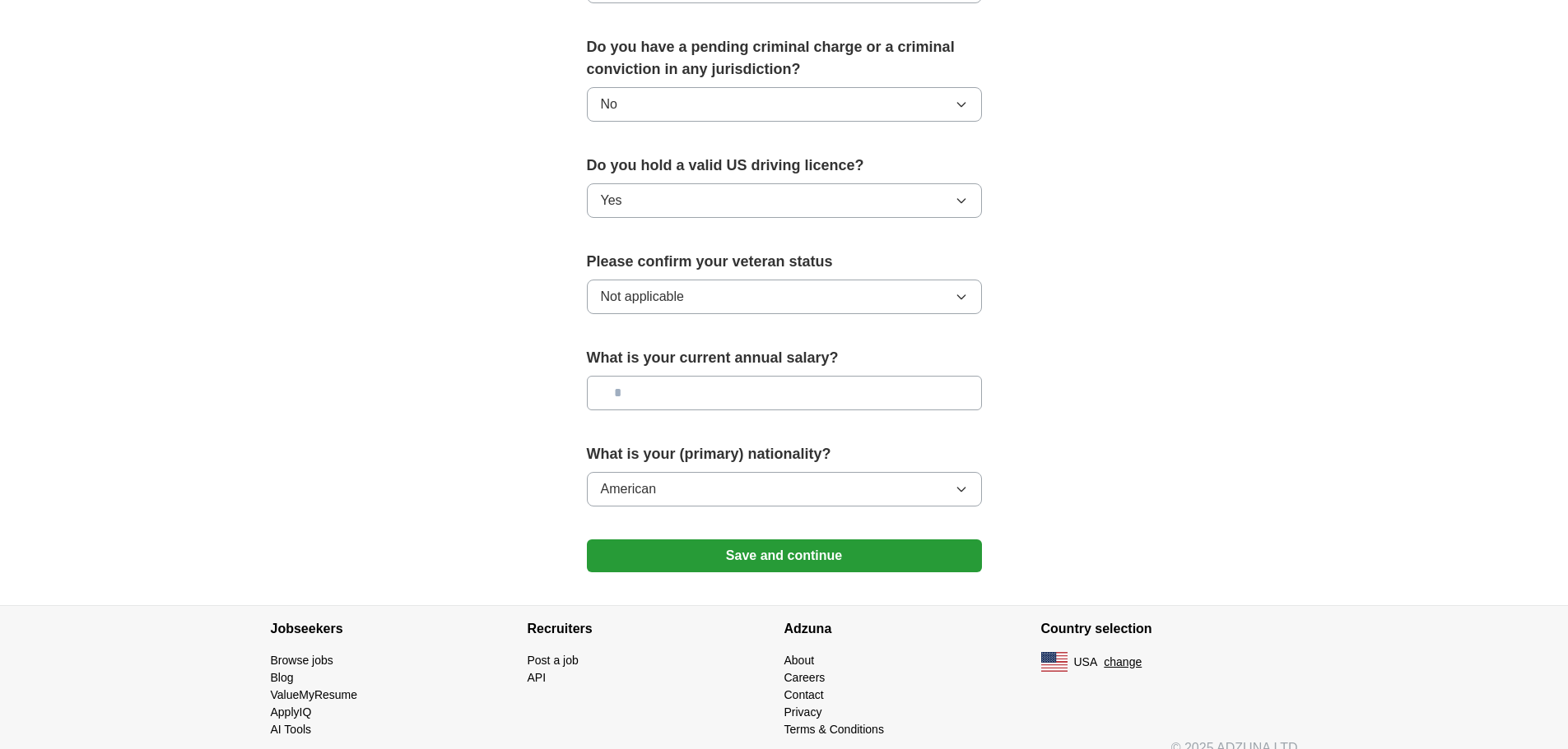
click at [909, 539] on button "Save and continue" at bounding box center [784, 556] width 395 height 33
